Goal: Information Seeking & Learning: Check status

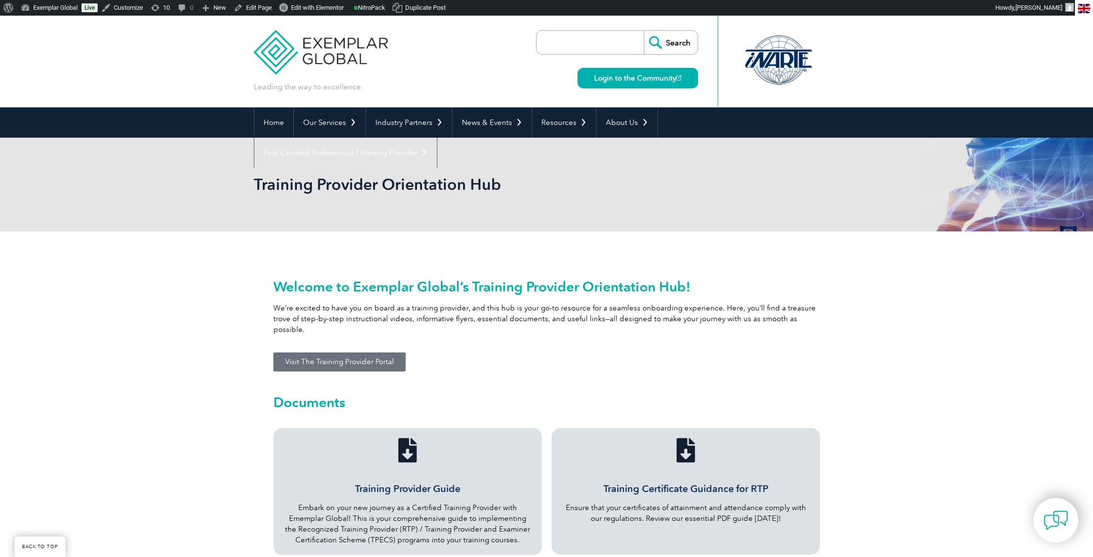
scroll to position [1208, 0]
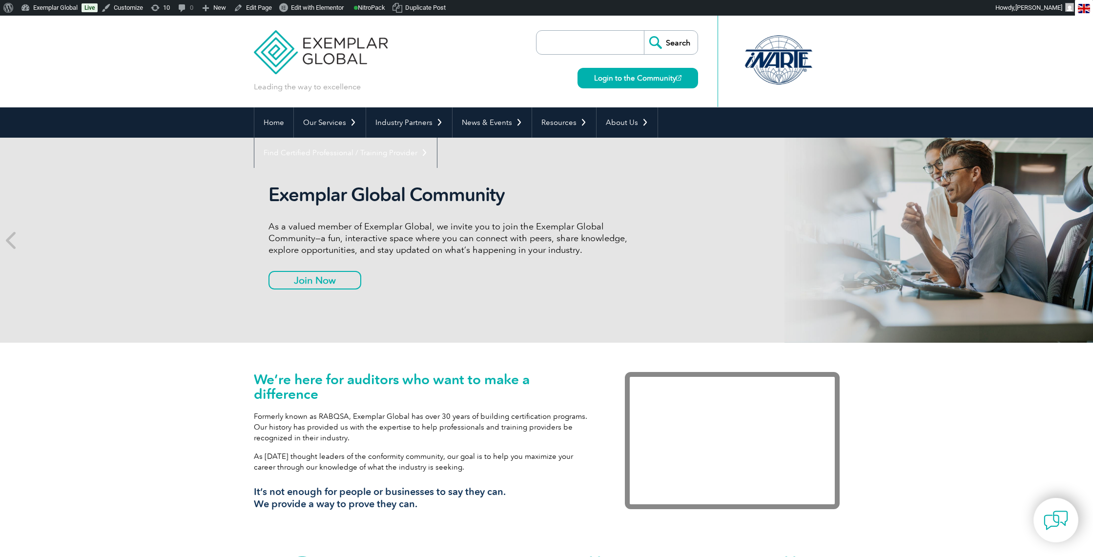
scroll to position [61, 0]
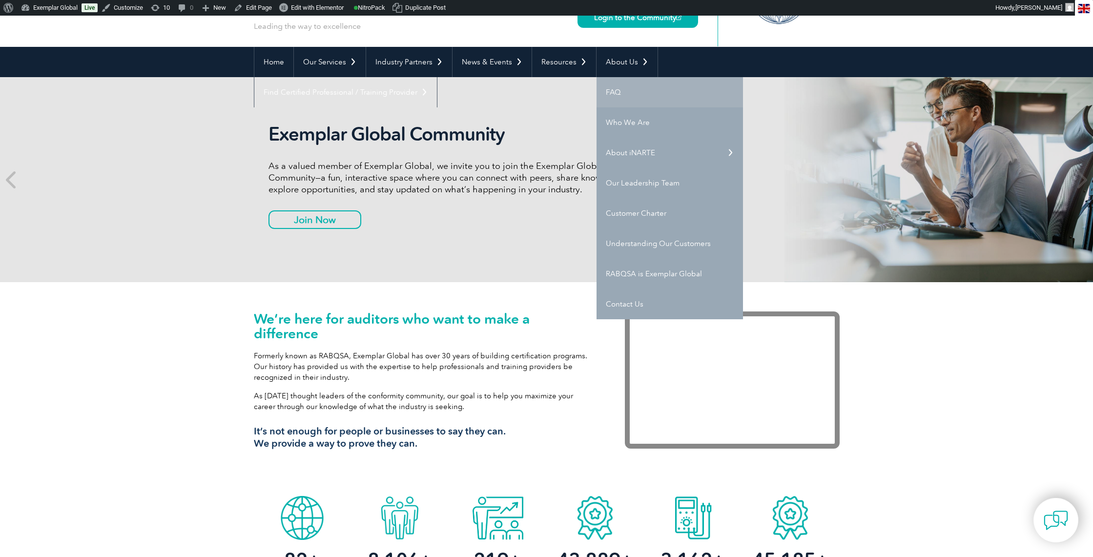
click at [613, 94] on link "FAQ" at bounding box center [670, 92] width 146 height 30
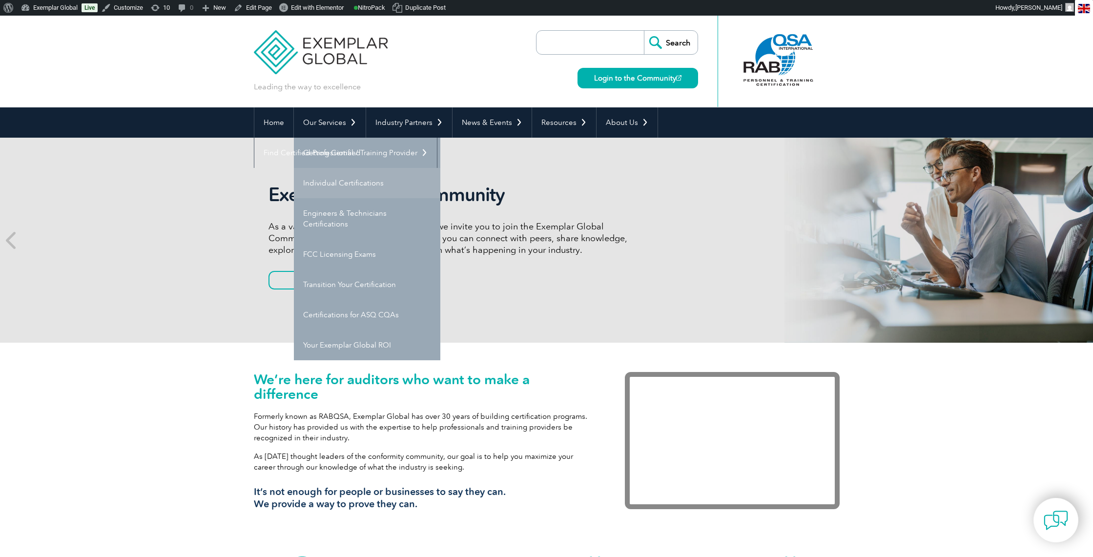
click at [318, 181] on link "Individual Certifications" at bounding box center [367, 183] width 146 height 30
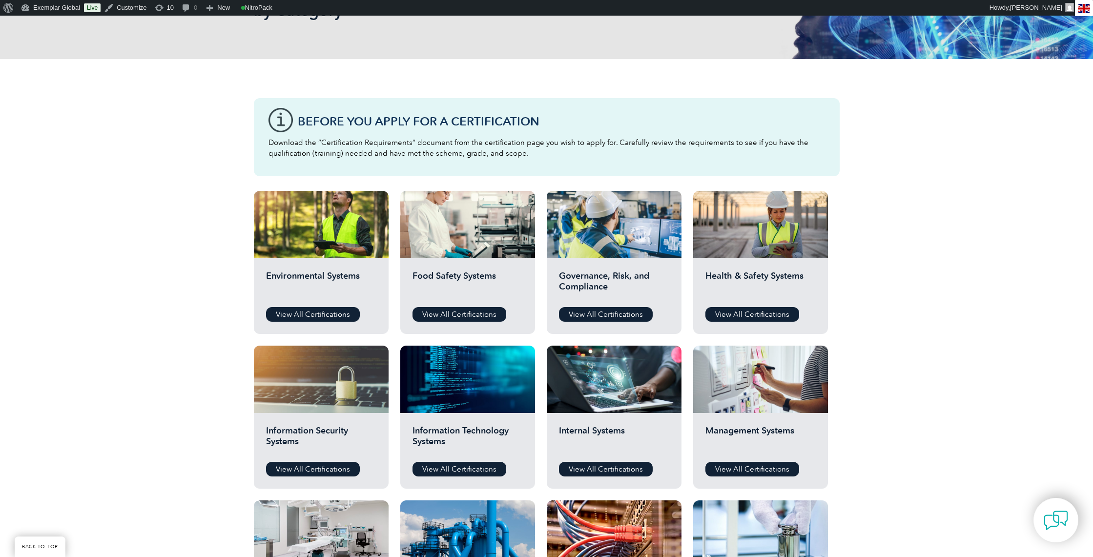
scroll to position [208, 0]
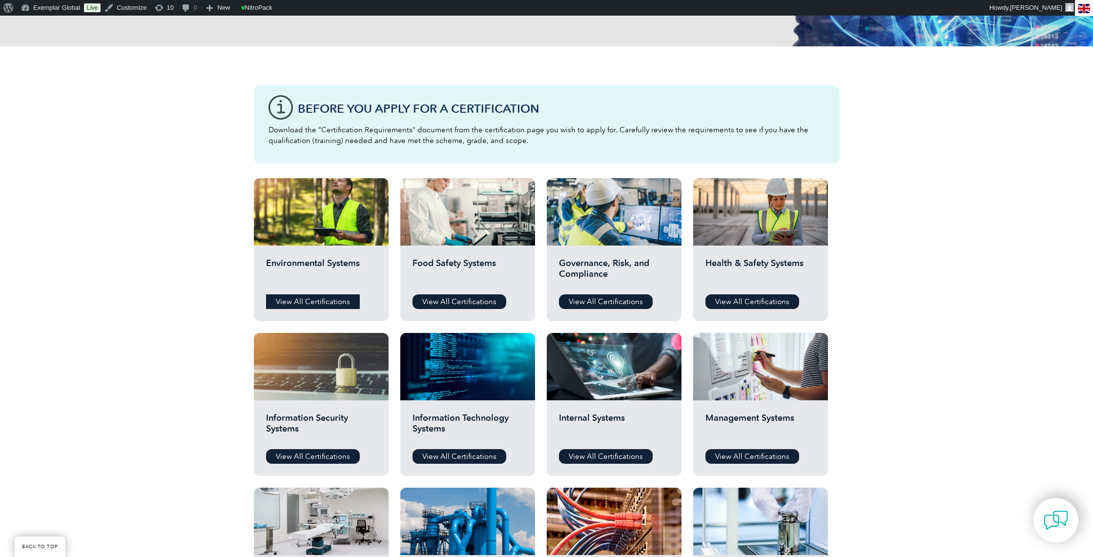
click at [317, 299] on link "View All Certifications" at bounding box center [313, 301] width 94 height 15
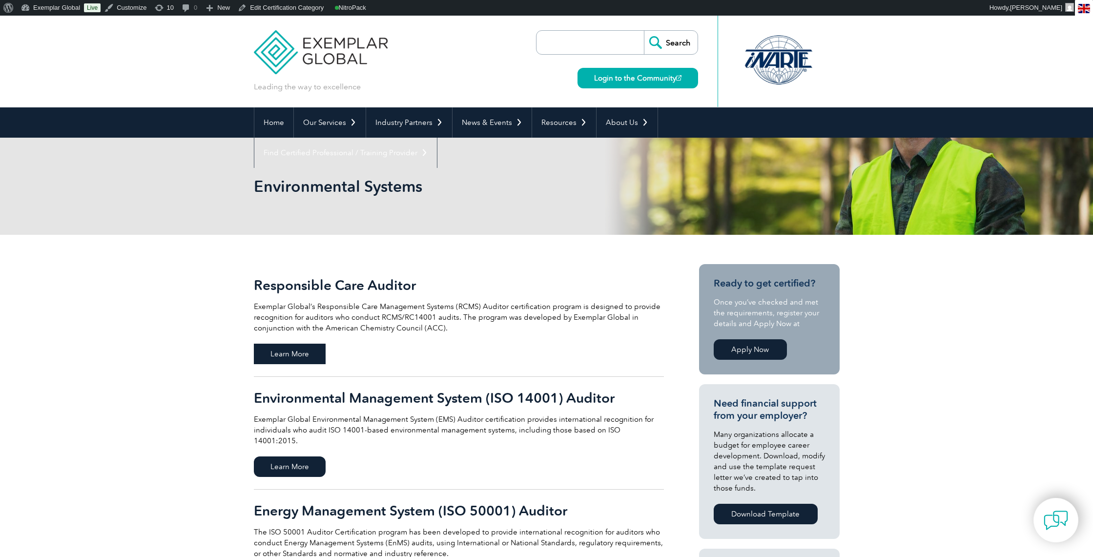
click at [305, 354] on span "Learn More" at bounding box center [290, 354] width 72 height 21
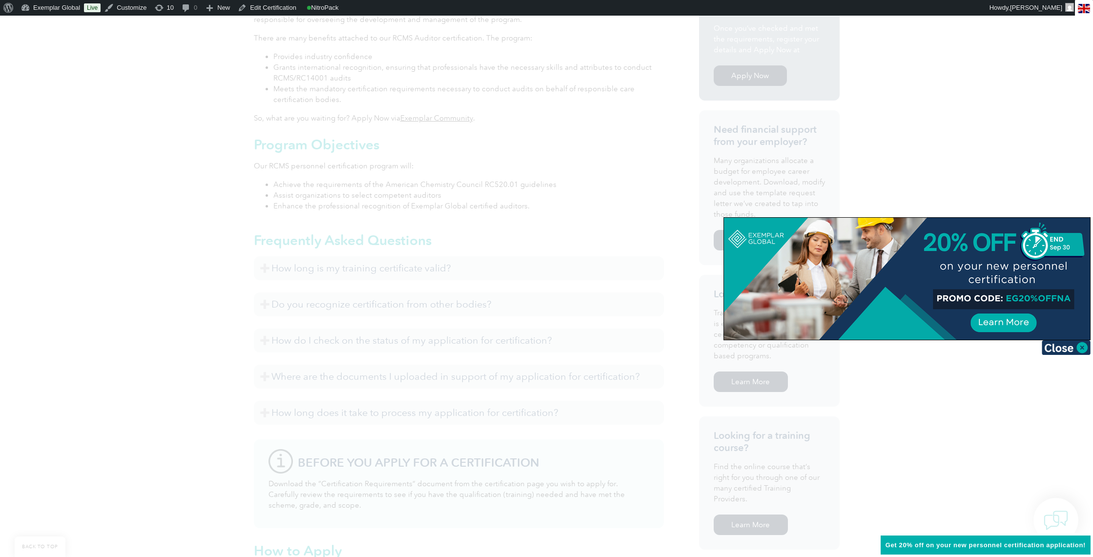
scroll to position [361, 0]
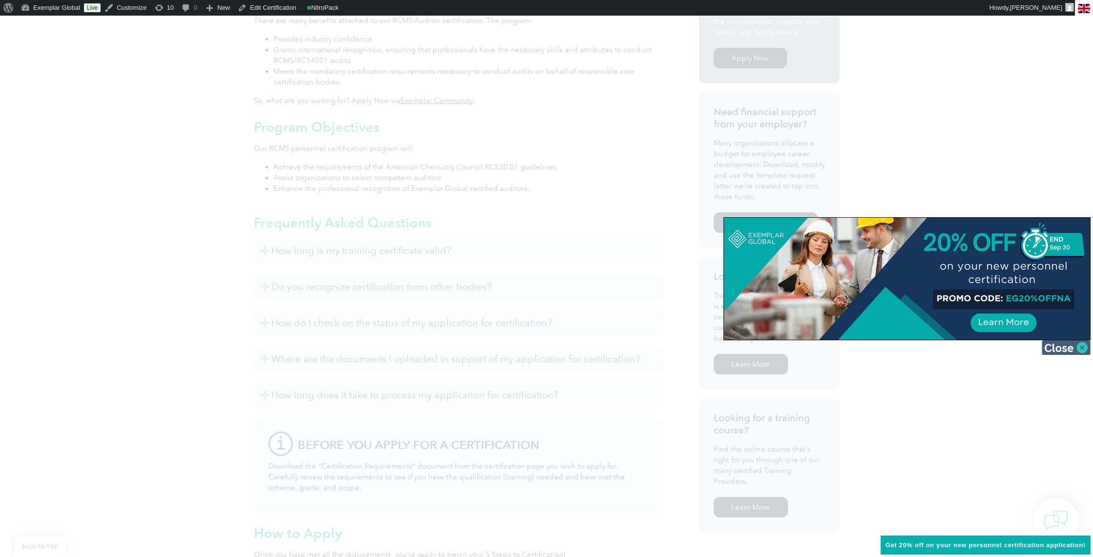
click at [1080, 346] on img at bounding box center [1066, 347] width 49 height 15
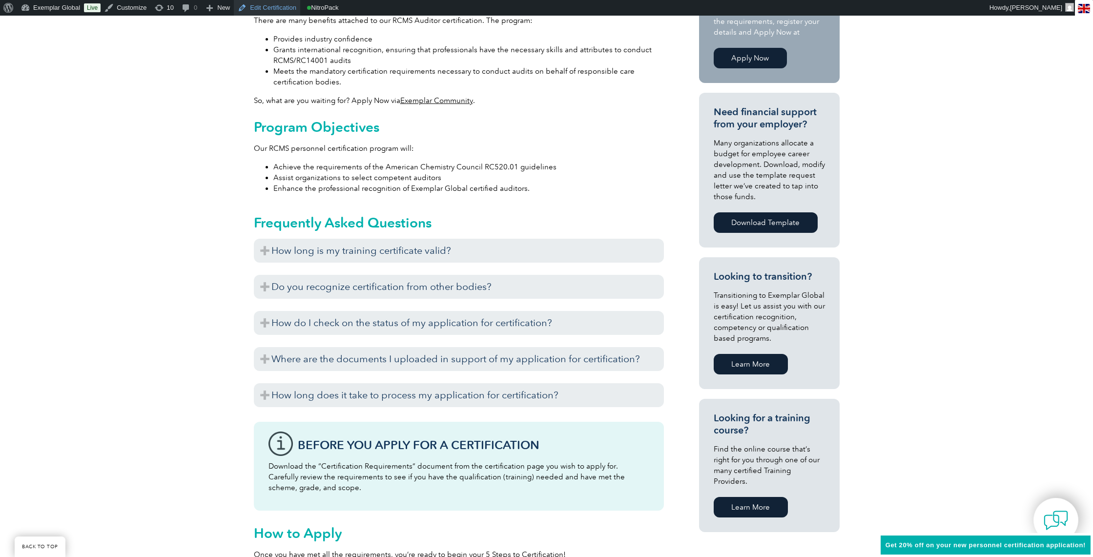
click at [259, 9] on link "Edit Certification" at bounding box center [267, 8] width 66 height 16
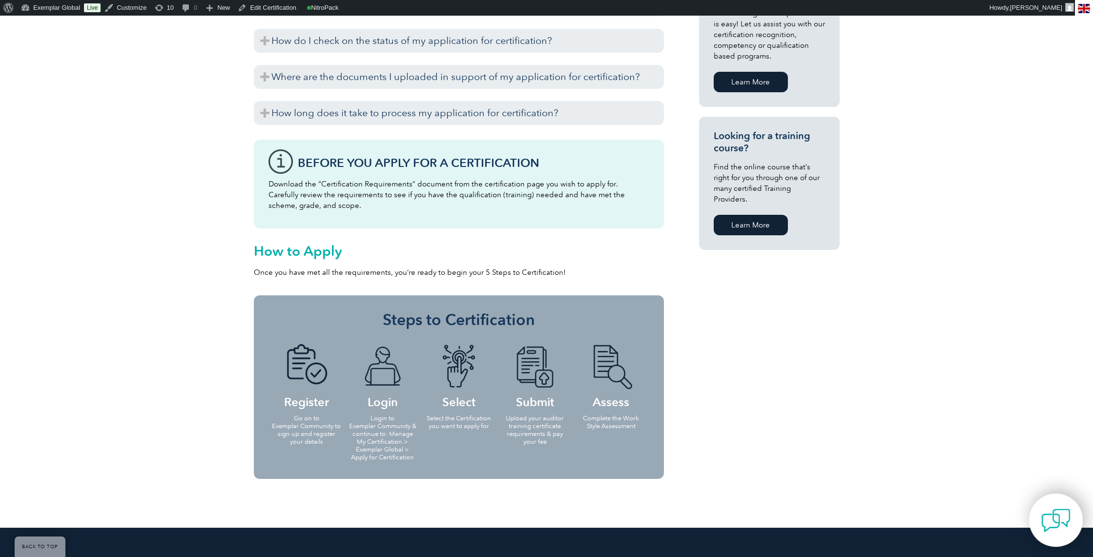
scroll to position [644, 0]
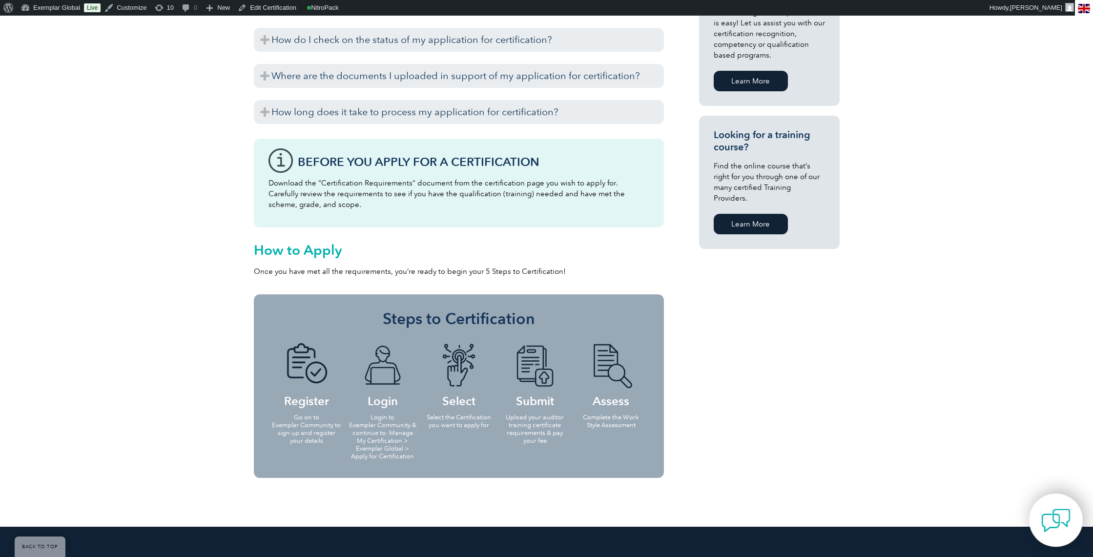
click at [1060, 525] on img at bounding box center [1055, 520] width 29 height 29
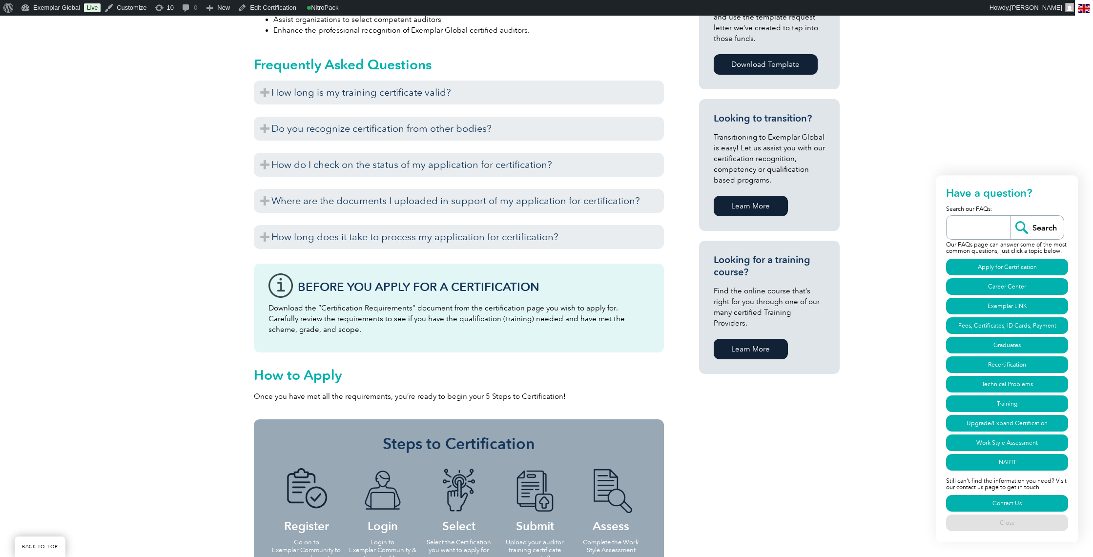
scroll to position [508, 0]
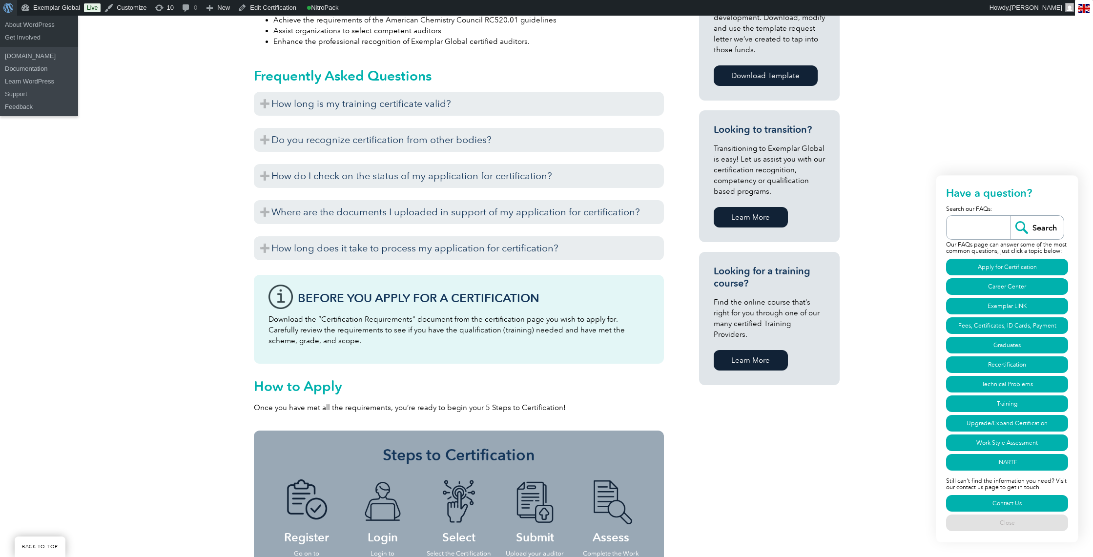
click at [5, 9] on span "Toolbar" at bounding box center [6, 7] width 7 height 14
